Goal: Navigation & Orientation: Find specific page/section

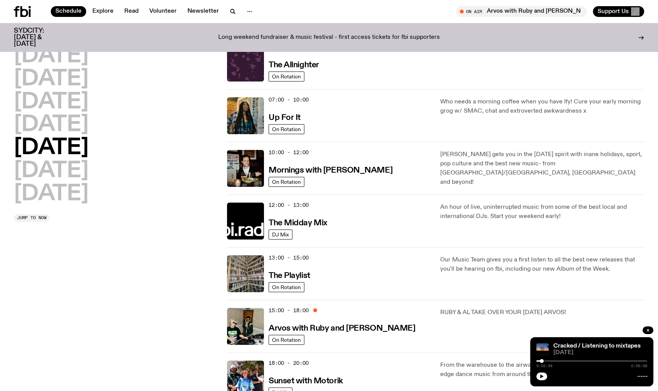
scroll to position [8, 0]
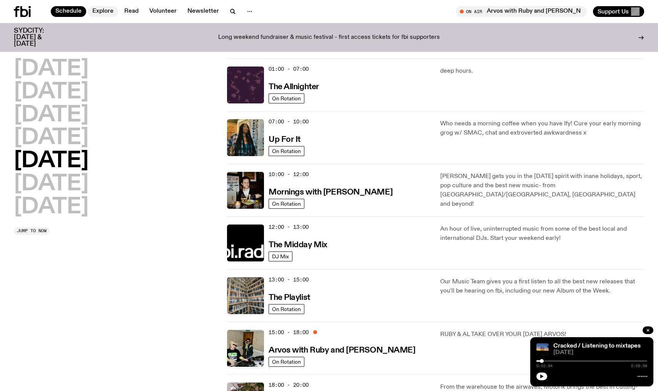
click at [96, 9] on link "Explore" at bounding box center [103, 11] width 30 height 11
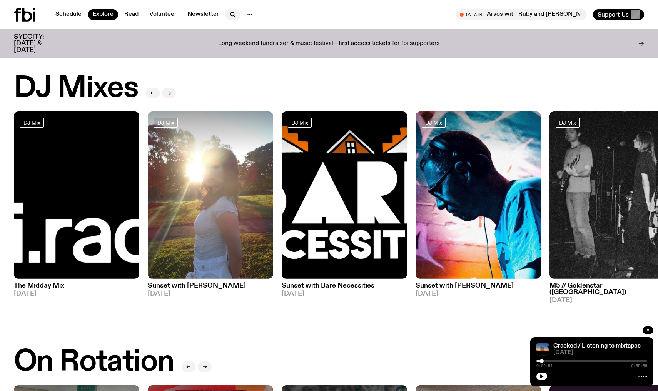
click at [228, 15] on icon "button" at bounding box center [232, 14] width 9 height 9
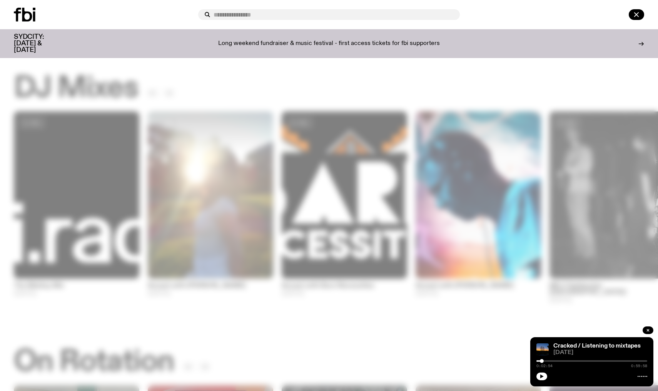
type input "*"
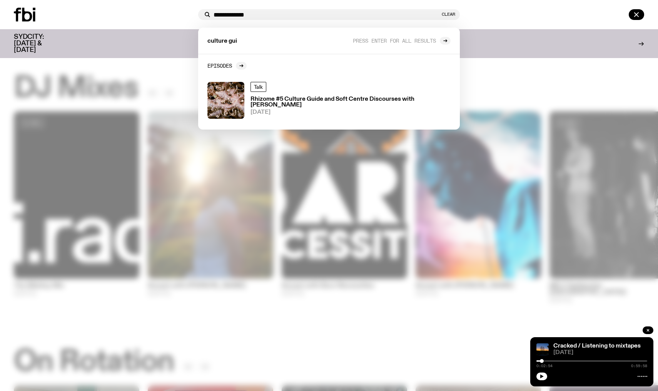
type input "**********"
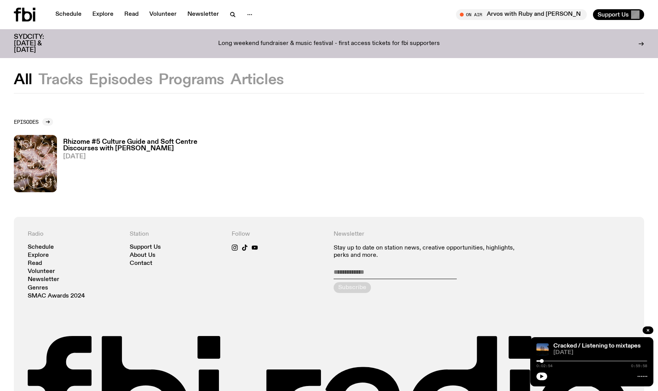
click at [283, 40] on p "Long weekend fundraiser & music festival - first access tickets for fbi support…" at bounding box center [329, 43] width 222 height 7
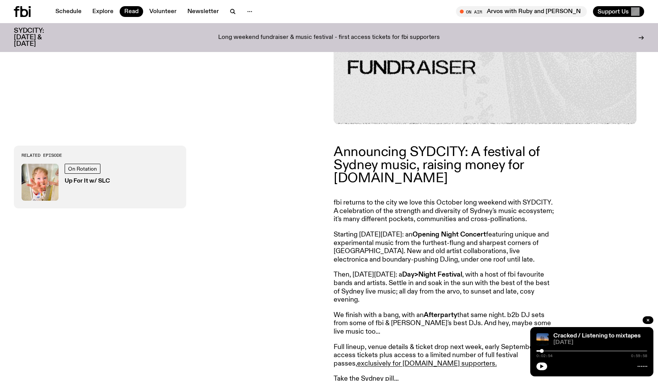
scroll to position [158, 0]
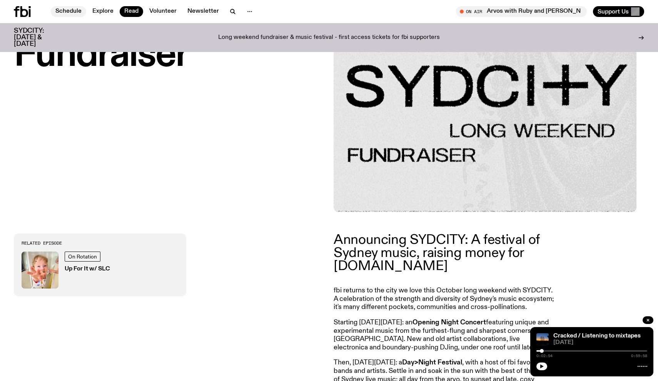
click at [77, 15] on link "Schedule" at bounding box center [68, 11] width 35 height 11
